Goal: Task Accomplishment & Management: Use online tool/utility

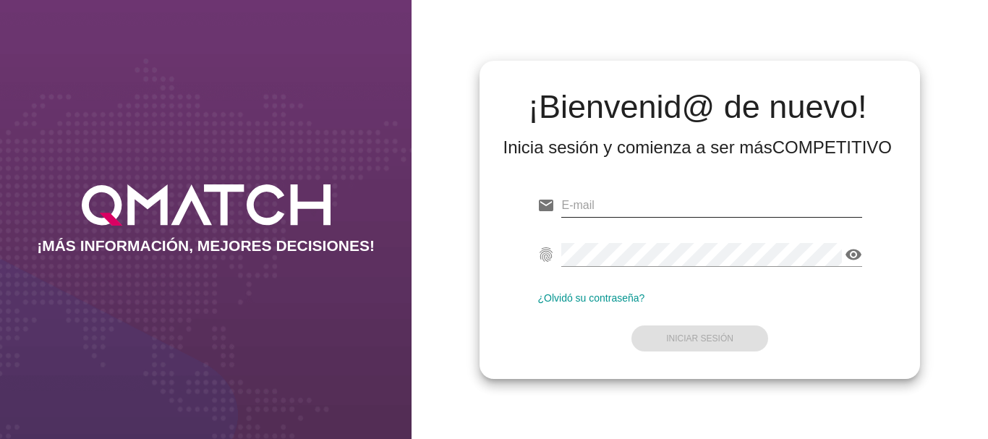
click at [585, 203] on input "email" at bounding box center [711, 205] width 300 height 23
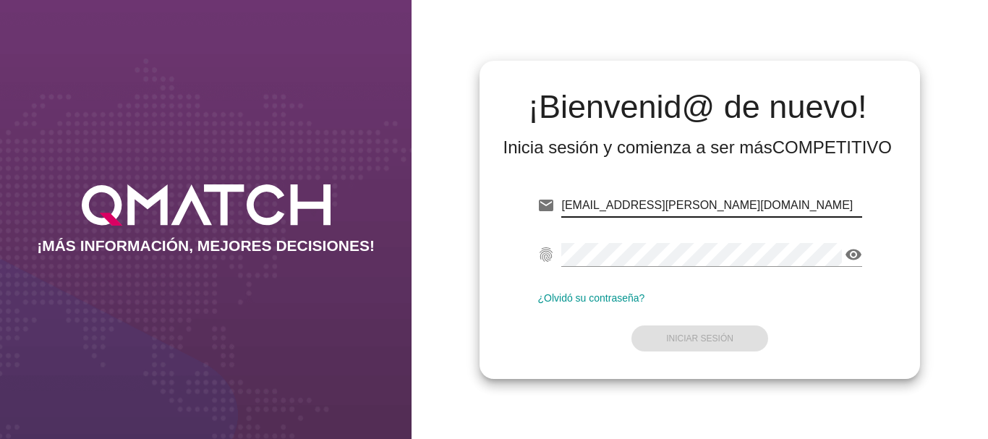
type input "[EMAIL_ADDRESS][PERSON_NAME][DOMAIN_NAME]"
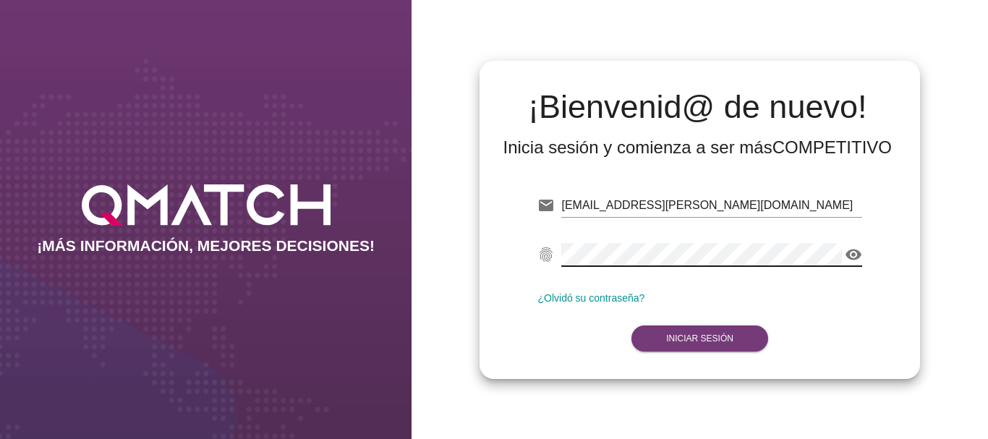
click at [707, 334] on strong "Iniciar Sesión" at bounding box center [699, 338] width 67 height 10
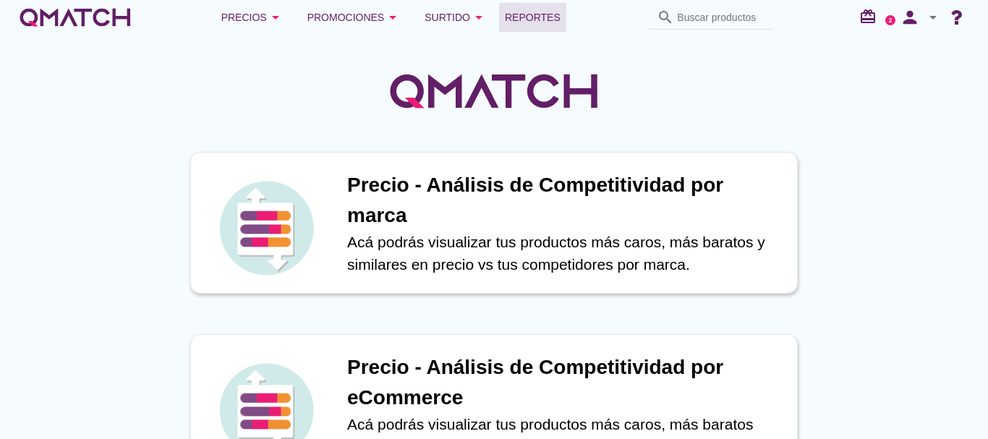
click at [542, 20] on span "Reportes" at bounding box center [533, 17] width 56 height 17
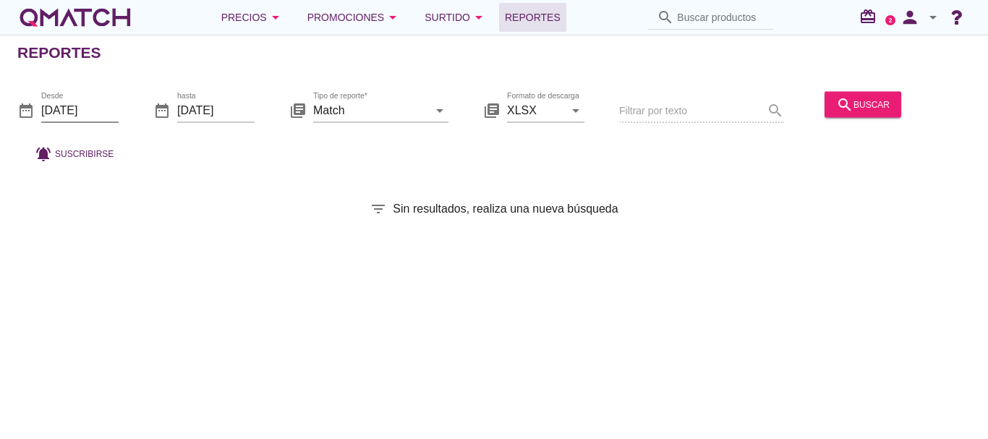
click at [74, 111] on input "[DATE]" at bounding box center [79, 109] width 77 height 23
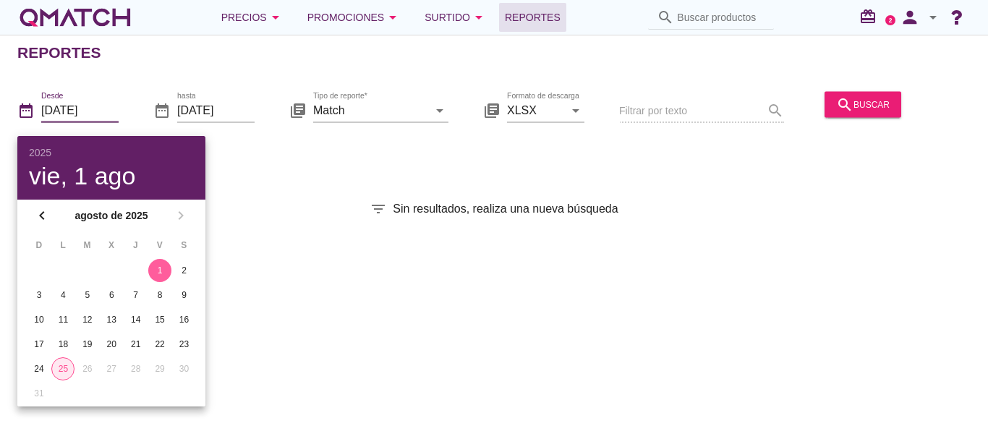
click at [62, 367] on div "25" at bounding box center [63, 368] width 22 height 13
type input "[DATE]"
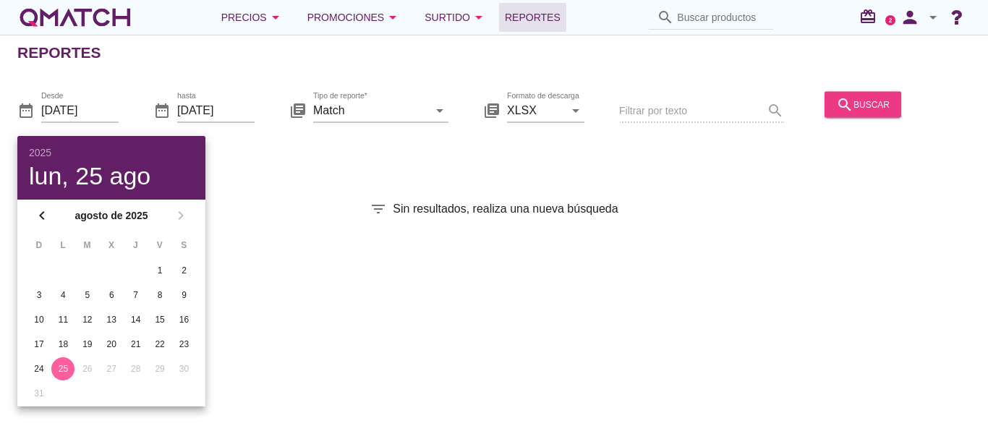
click at [863, 100] on div "search buscar" at bounding box center [863, 103] width 54 height 17
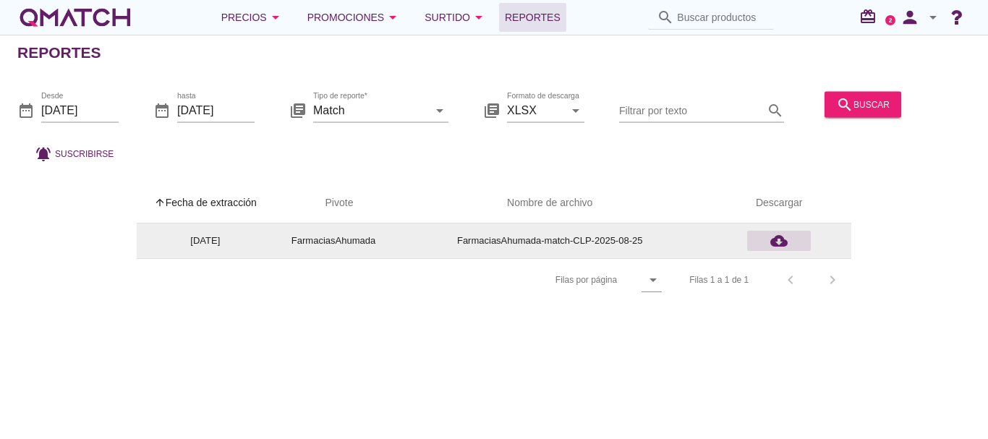
click at [779, 241] on icon "cloud_download" at bounding box center [778, 240] width 17 height 17
